Goal: Transaction & Acquisition: Purchase product/service

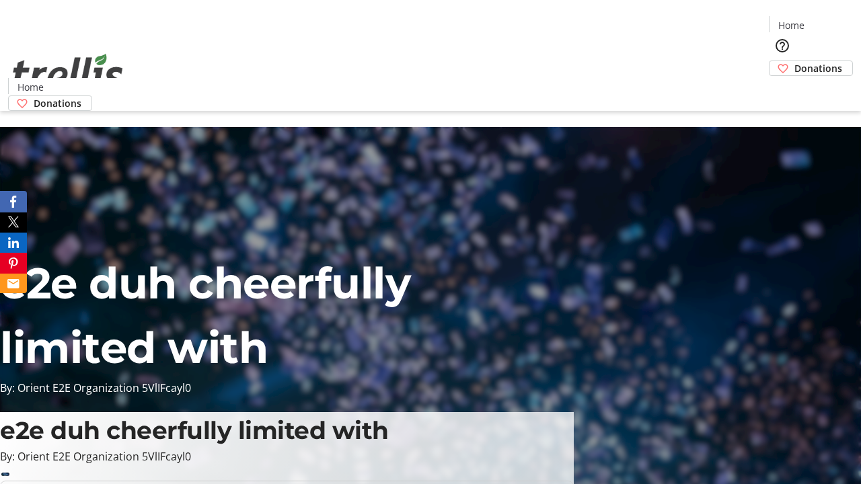
click at [794, 61] on span "Donations" at bounding box center [818, 68] width 48 height 14
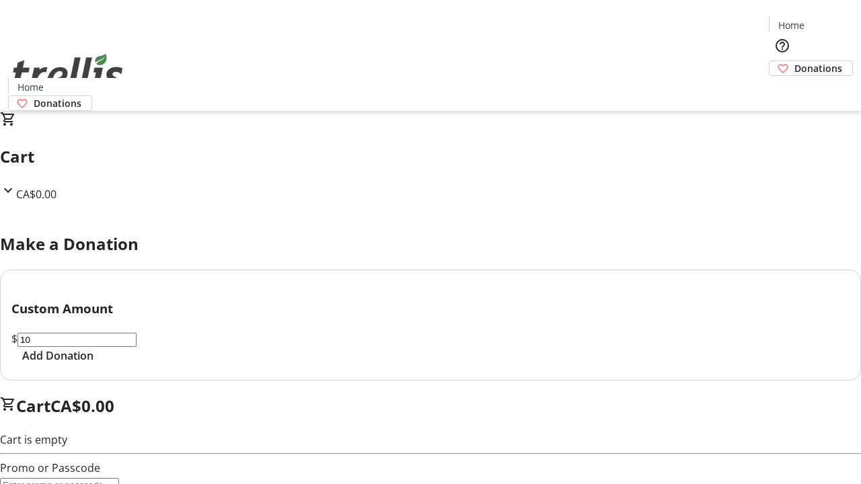
click at [93, 364] on span "Add Donation" at bounding box center [57, 356] width 71 height 16
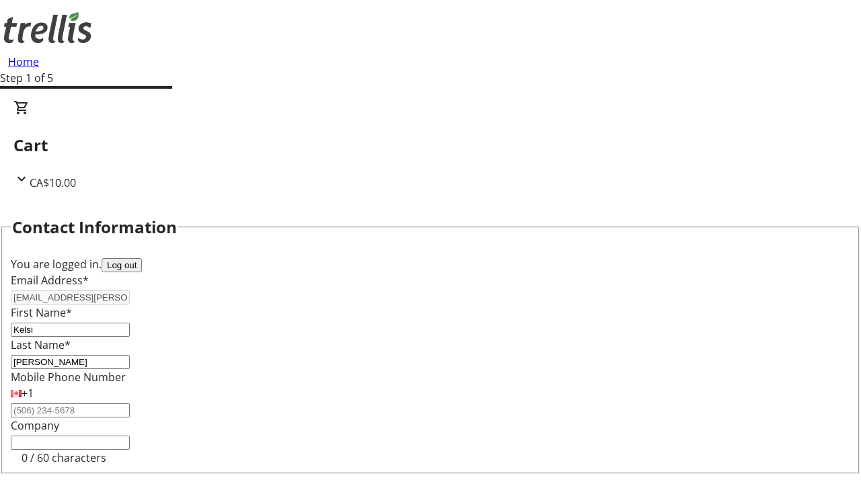
select select "CA"
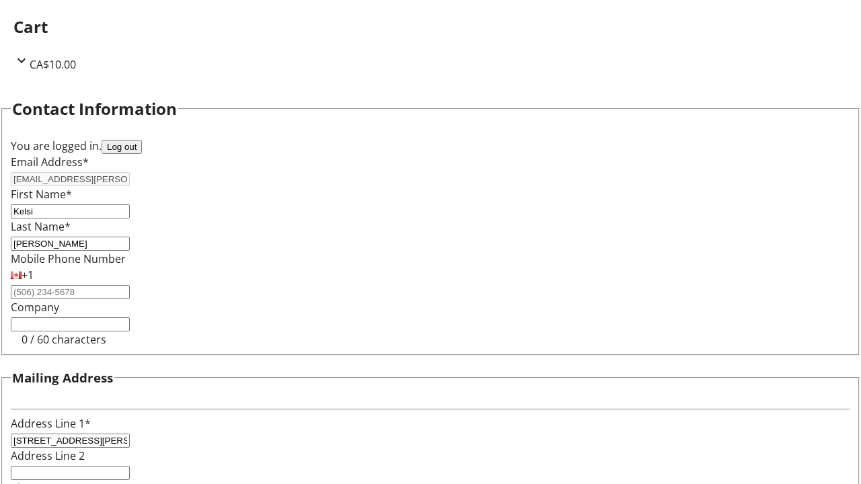
select select "BC"
type input "Kelowna"
type input "V1Y 0C2"
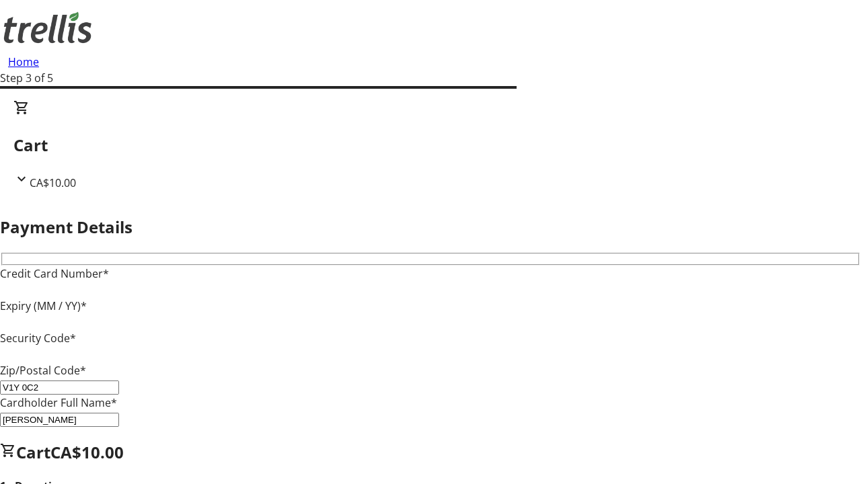
type input "V1Y 0C2"
